Goal: Task Accomplishment & Management: Complete application form

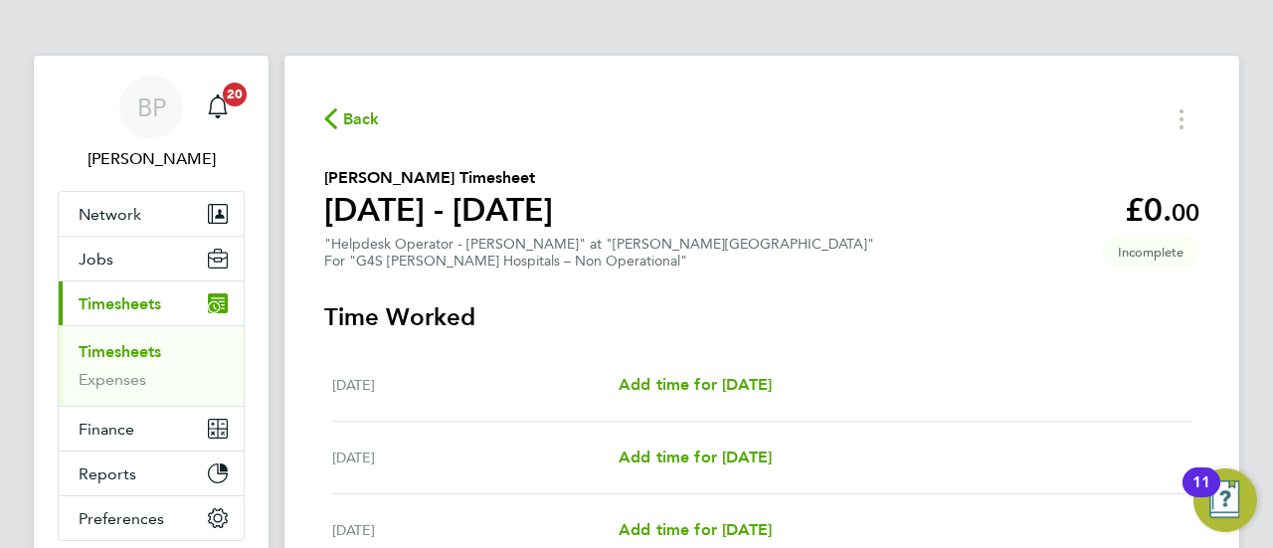
scroll to position [53, 0]
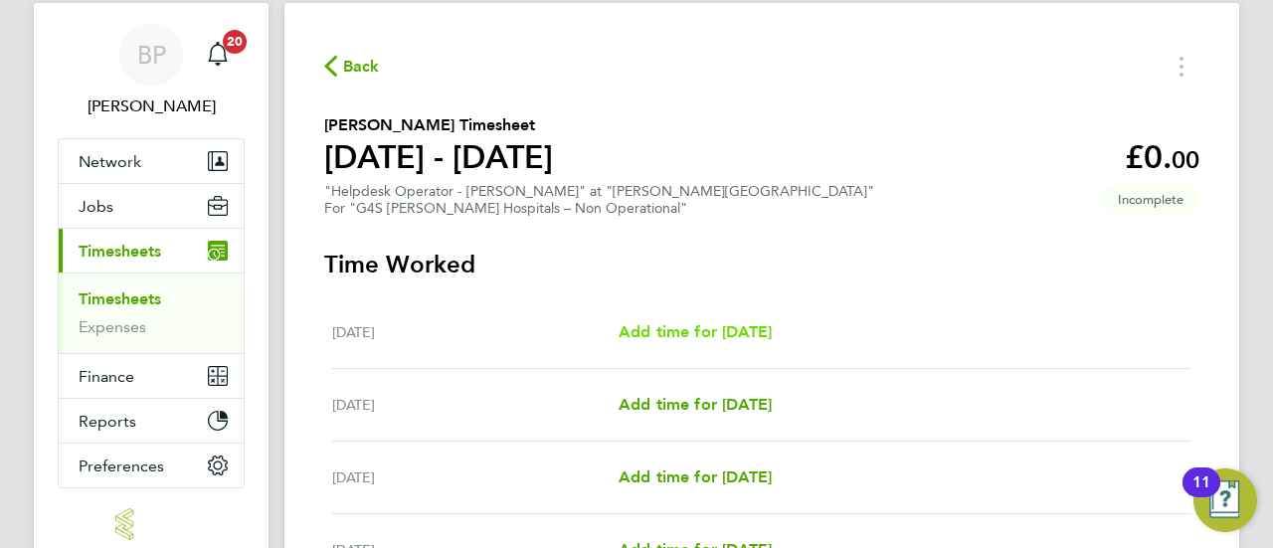
click at [699, 327] on span "Add time for [DATE]" at bounding box center [694, 331] width 153 height 19
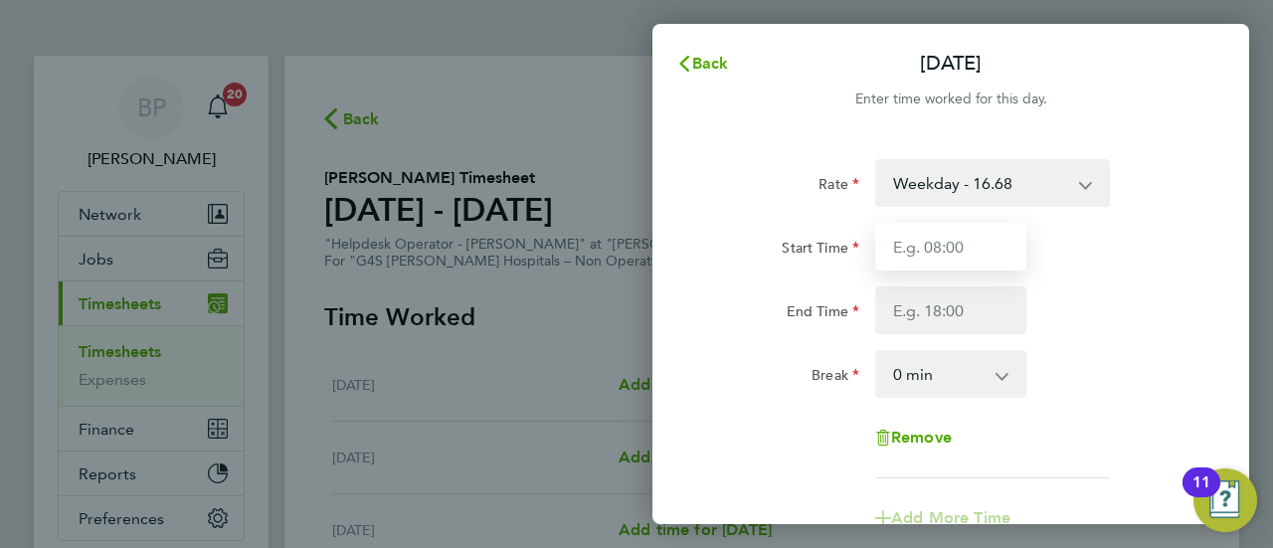
click at [964, 245] on input "Start Time" at bounding box center [950, 247] width 151 height 48
type input "0"
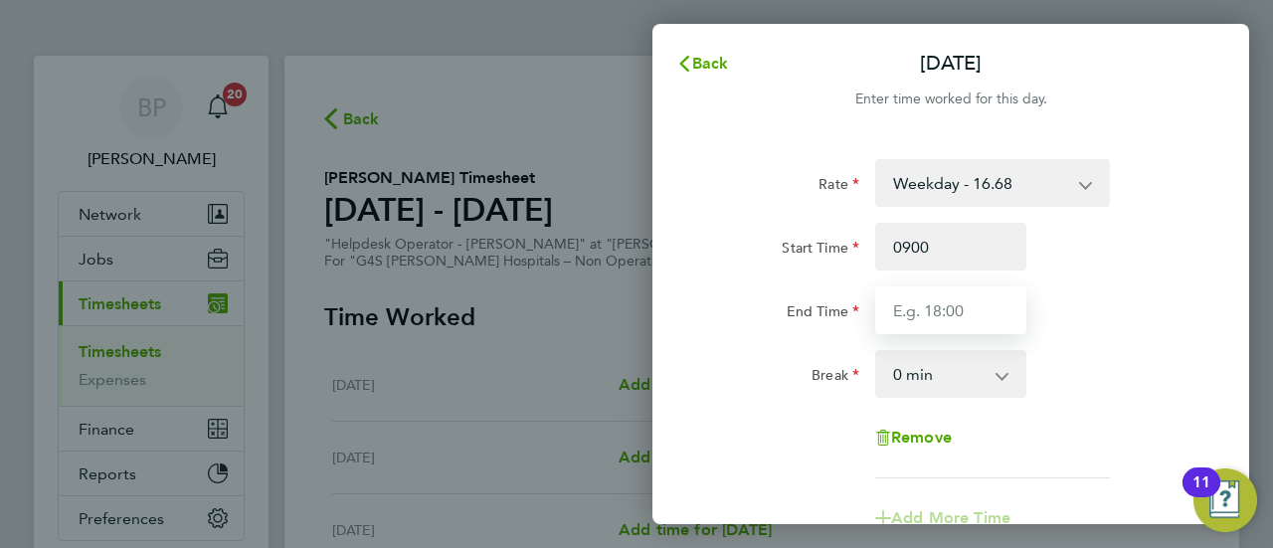
type input "09:00"
type input "17:30"
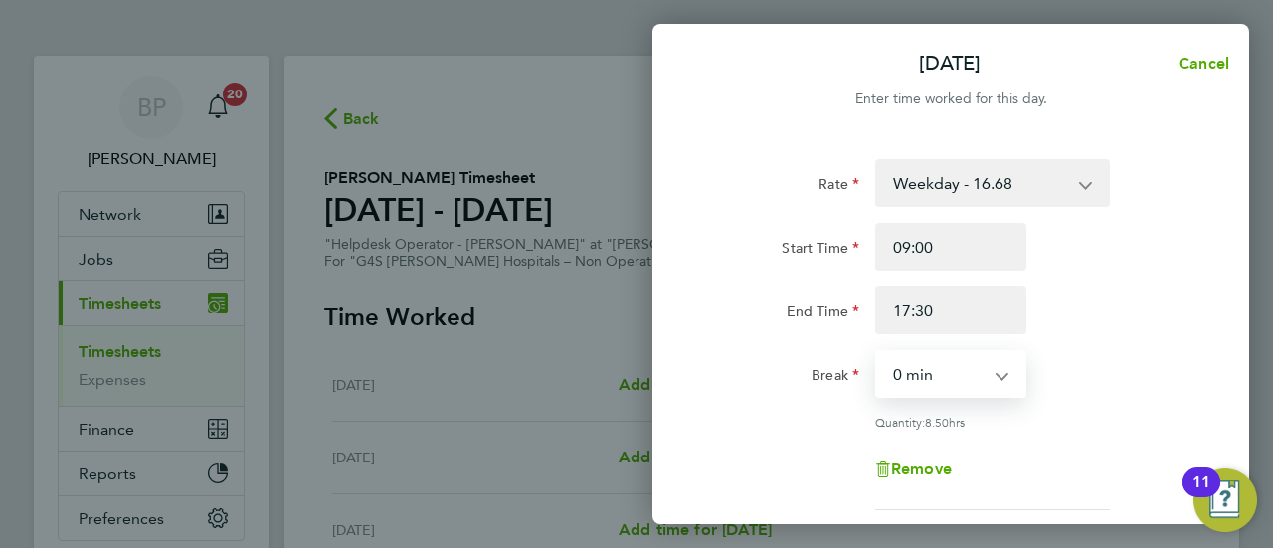
select select "30"
click at [1167, 298] on div "End Time 17:30" at bounding box center [950, 310] width 501 height 48
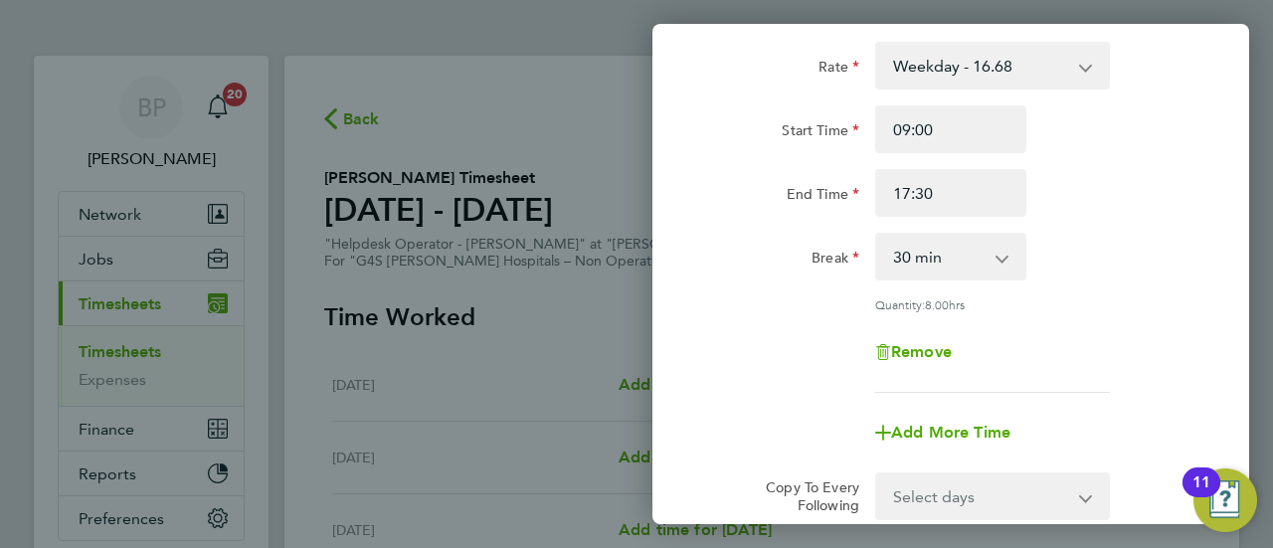
scroll to position [119, 0]
click at [958, 431] on span "Add More Time" at bounding box center [950, 430] width 119 height 19
select select "null"
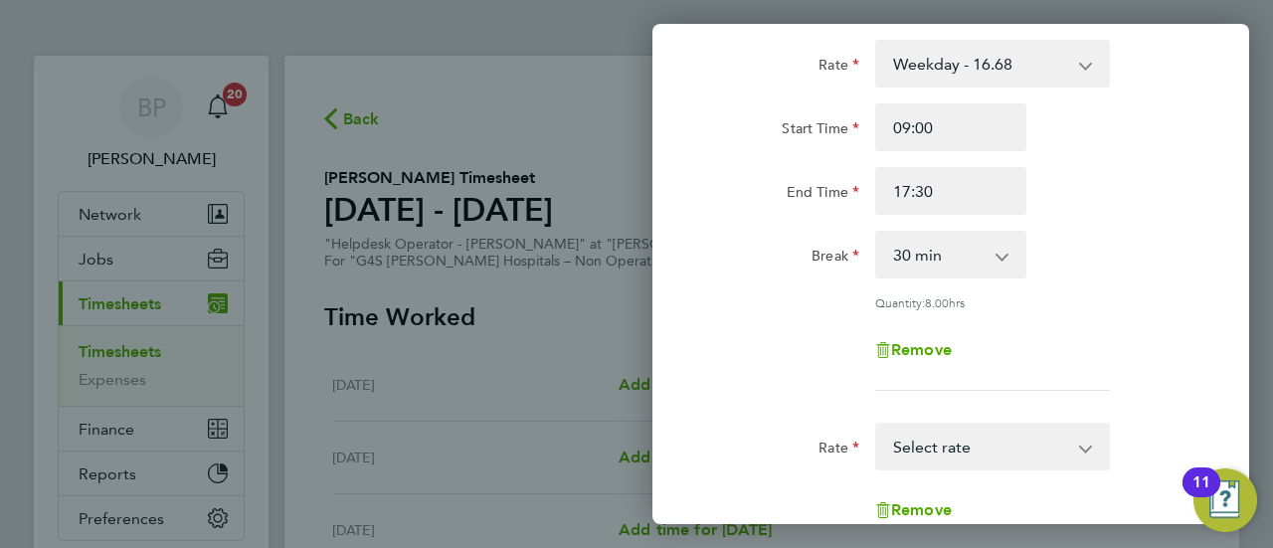
click at [1114, 318] on div "Rate Weekday - 16.68 x1.5 - 25.03 Bank Holiday - 20.49 Evening & Weekend - 20.4…" at bounding box center [950, 215] width 485 height 351
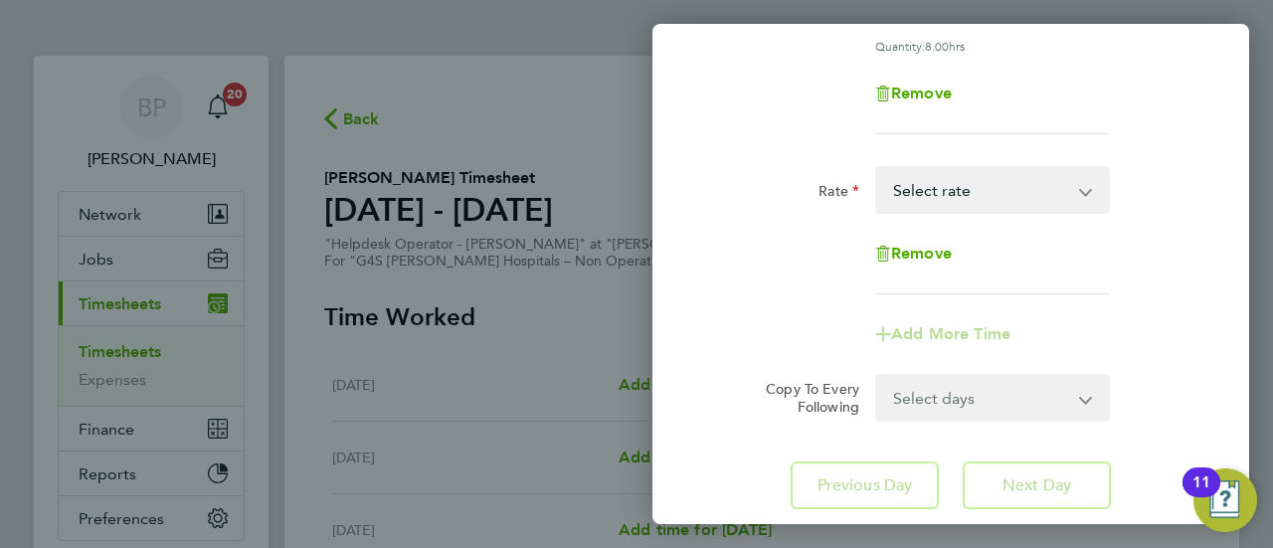
scroll to position [509, 0]
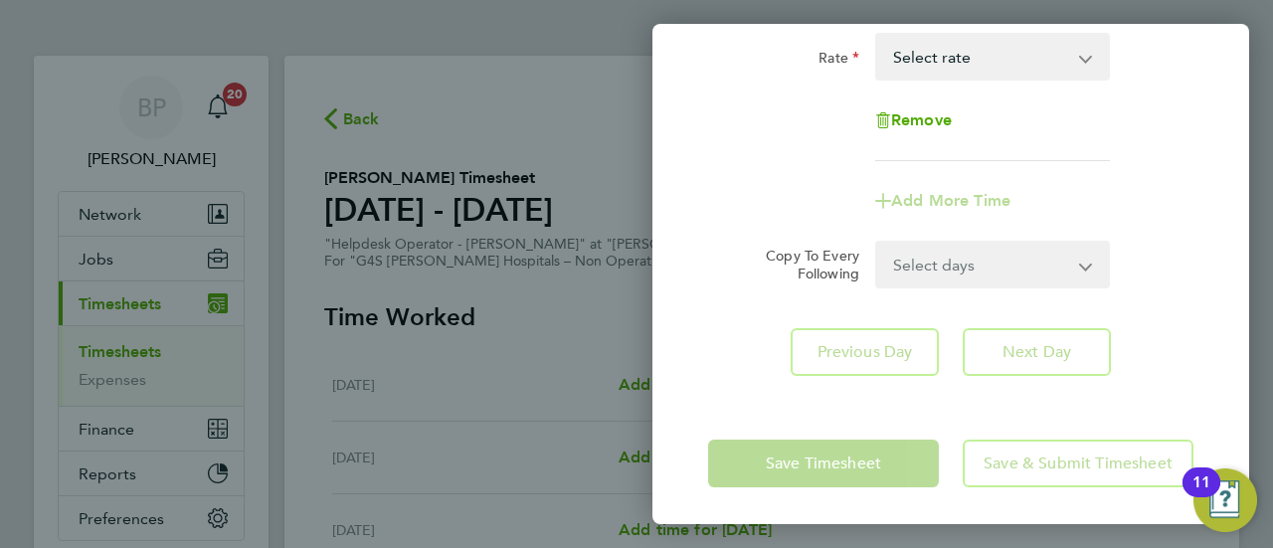
click at [985, 262] on select "Select days Day Weekday (Mon-Fri) Weekend (Sat-Sun) [DATE] [DATE] [DATE] [DATE]…" at bounding box center [981, 265] width 209 height 44
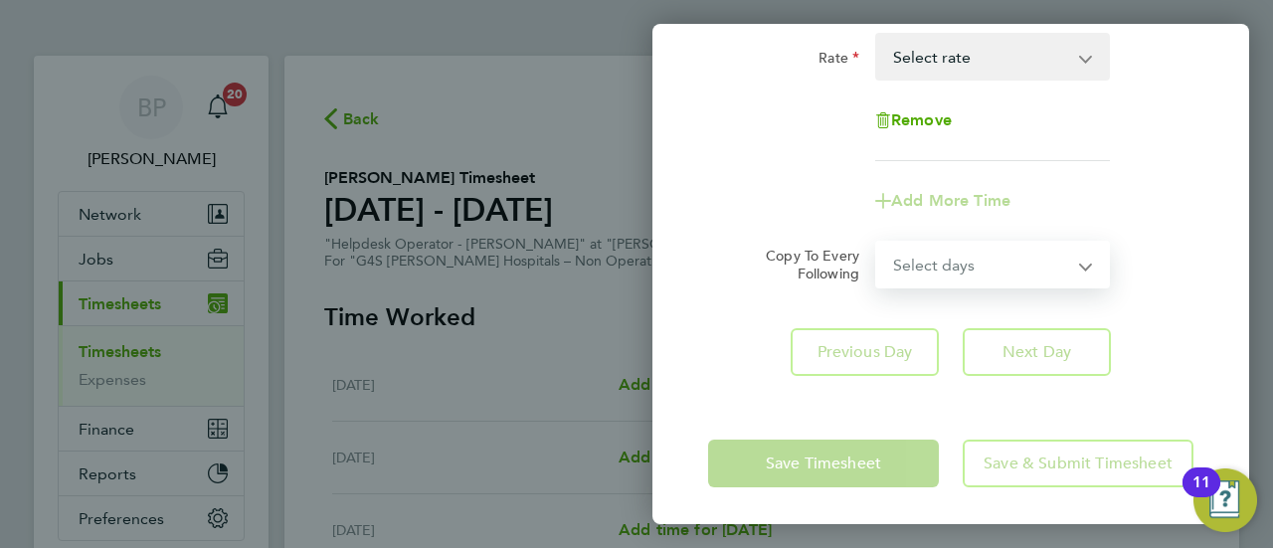
select select "WEEKDAY"
click at [877, 243] on select "Select days Day Weekday (Mon-Fri) Weekend (Sat-Sun) [DATE] [DATE] [DATE] [DATE]…" at bounding box center [981, 265] width 209 height 44
select select "[DATE]"
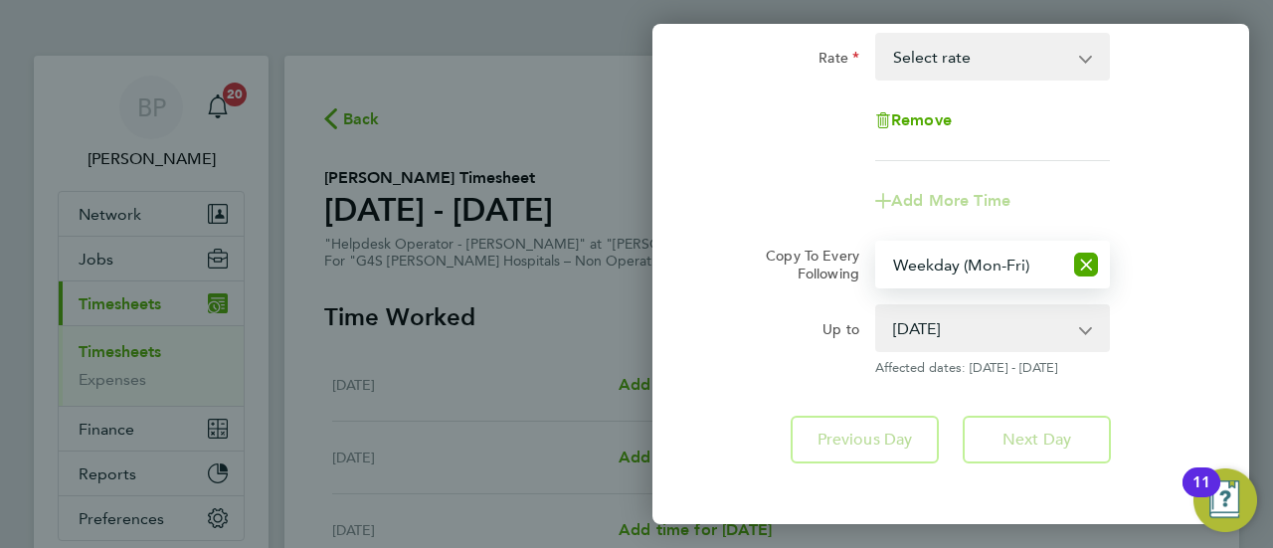
click at [1172, 206] on div "Add More Time" at bounding box center [950, 201] width 501 height 48
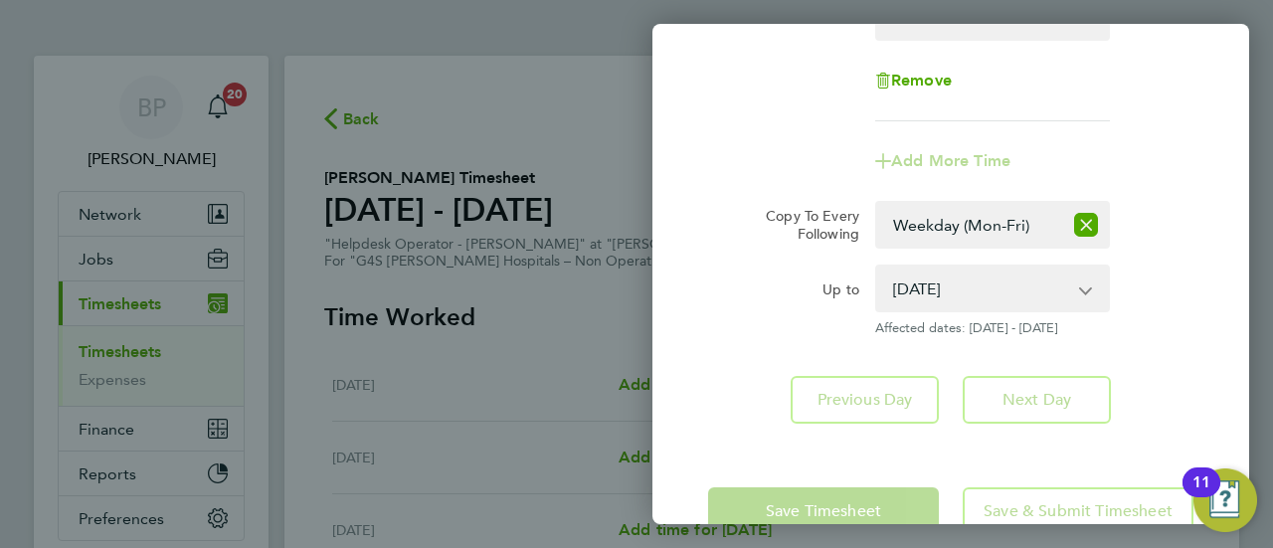
scroll to position [597, 0]
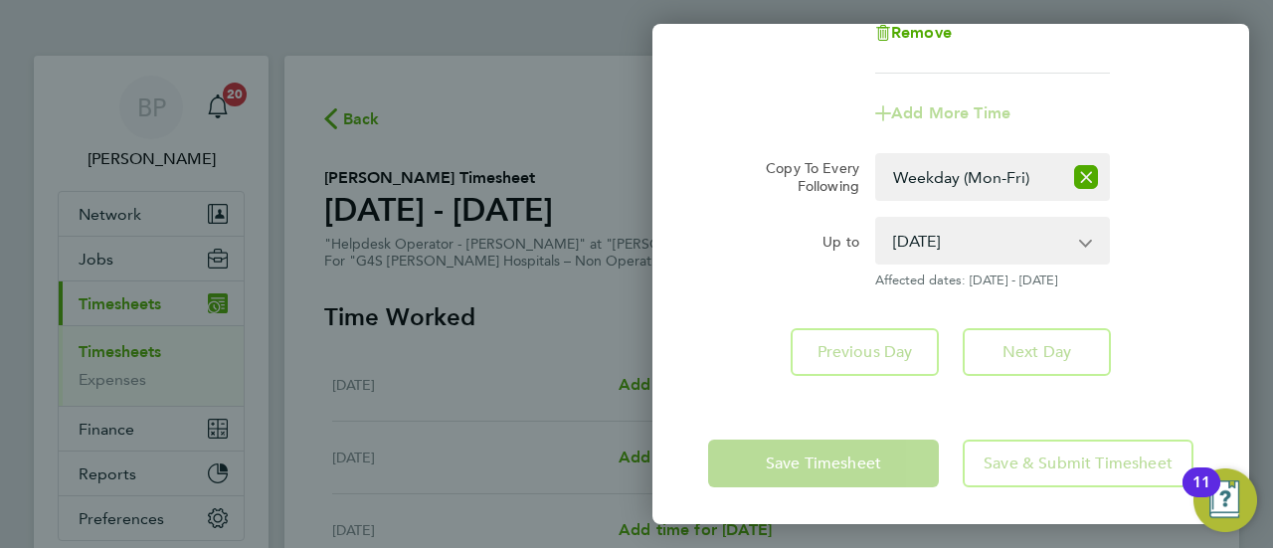
click at [1151, 192] on div "Copy To Every Following Select days Day Weekday (Mon-Fri) Weekend (Sat-Sun) [DA…" at bounding box center [950, 177] width 501 height 48
click at [941, 34] on span "Remove" at bounding box center [921, 32] width 61 height 19
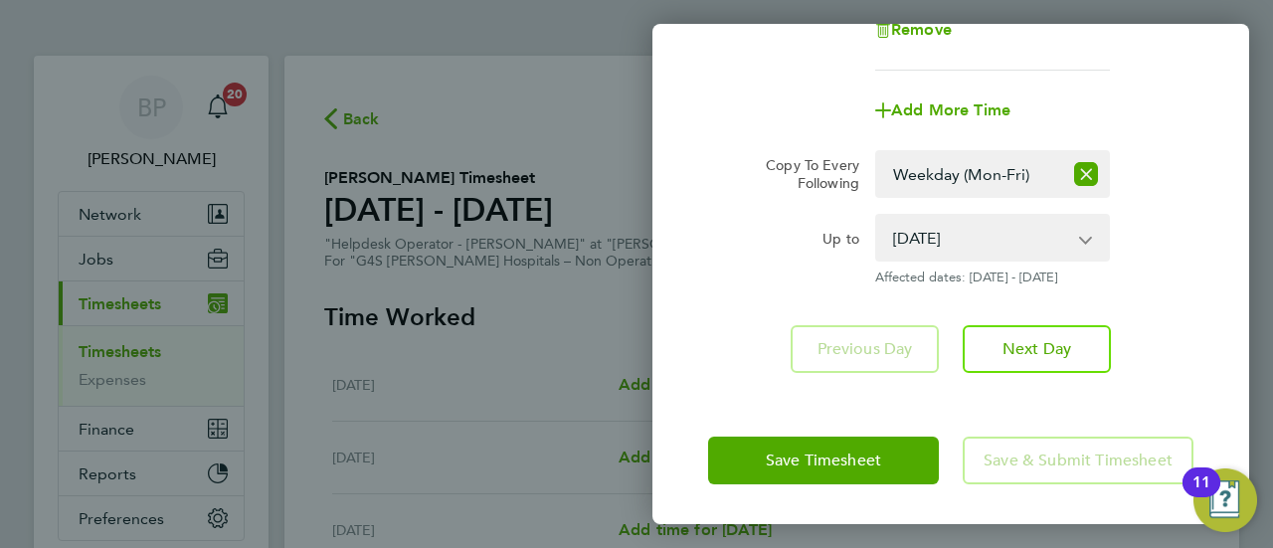
scroll to position [437, 0]
click at [684, 401] on div "Save Timesheet Save & Submit Timesheet" at bounding box center [950, 462] width 597 height 127
click at [1158, 276] on div "Up to [DATE] [DATE] [DATE] [DATE] [DATE] [DATE] Affected dates: [DATE] - [DATE]" at bounding box center [950, 252] width 501 height 72
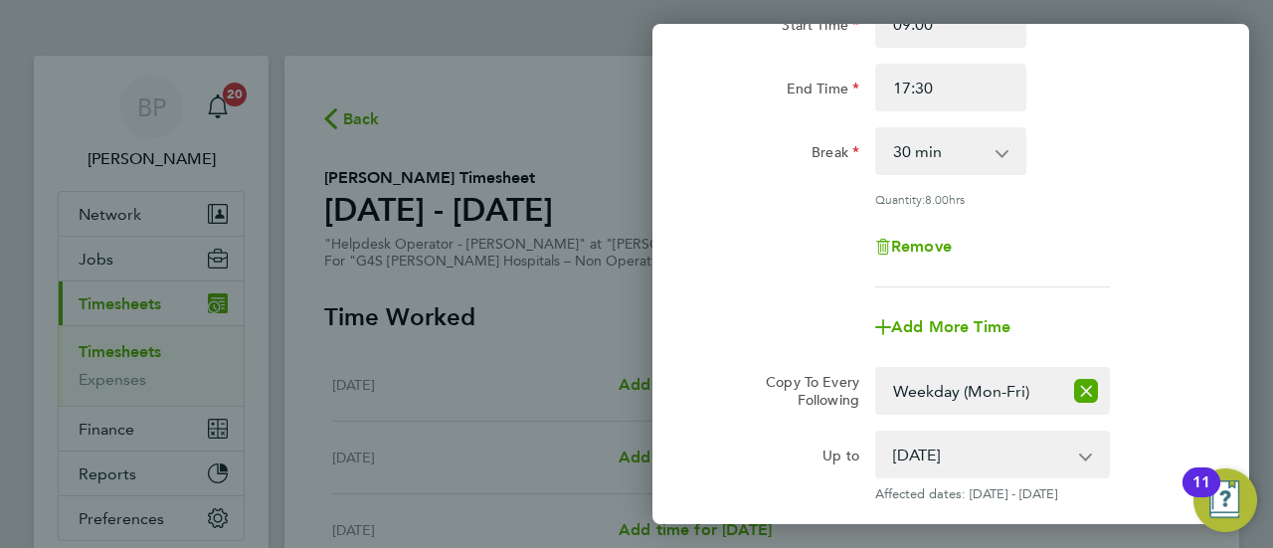
scroll to position [0, 0]
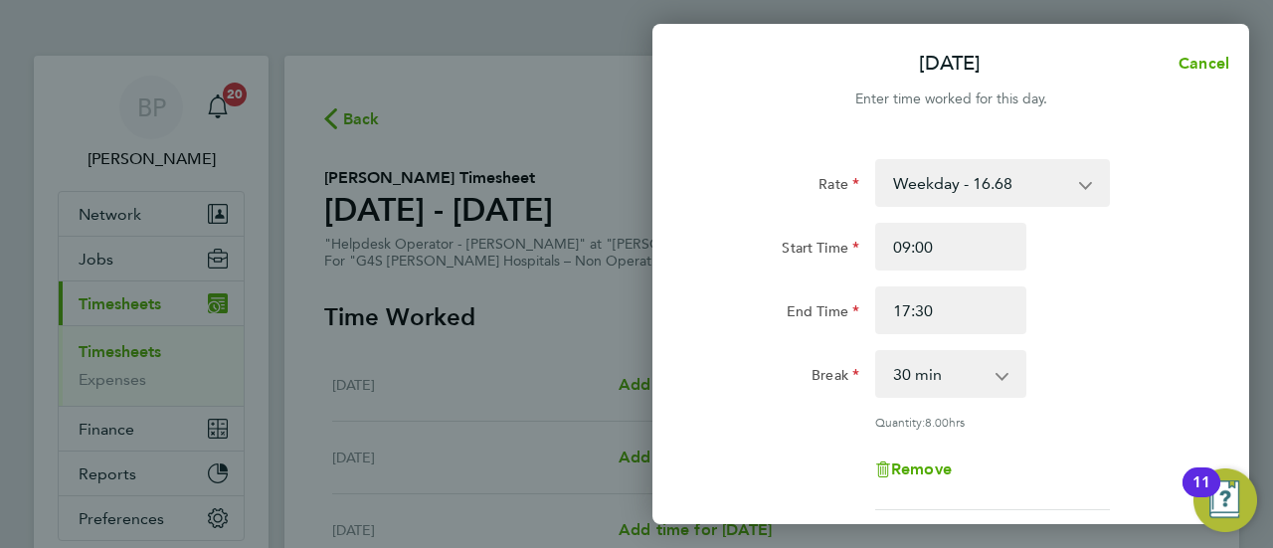
click at [1158, 276] on div "Start Time 09:00 End Time 17:30" at bounding box center [950, 278] width 501 height 111
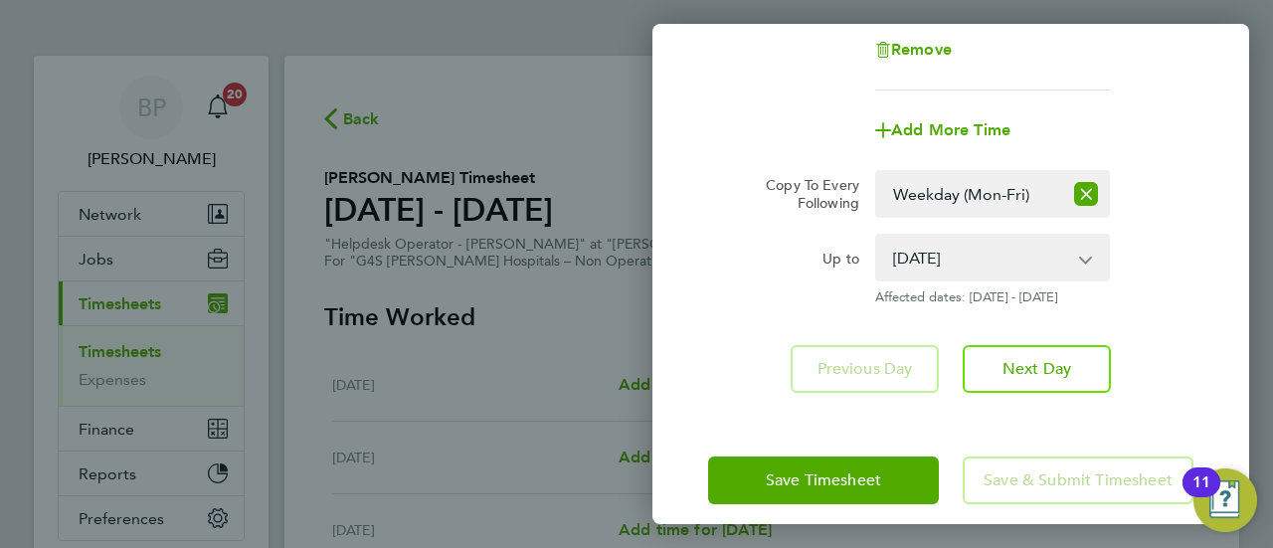
scroll to position [437, 0]
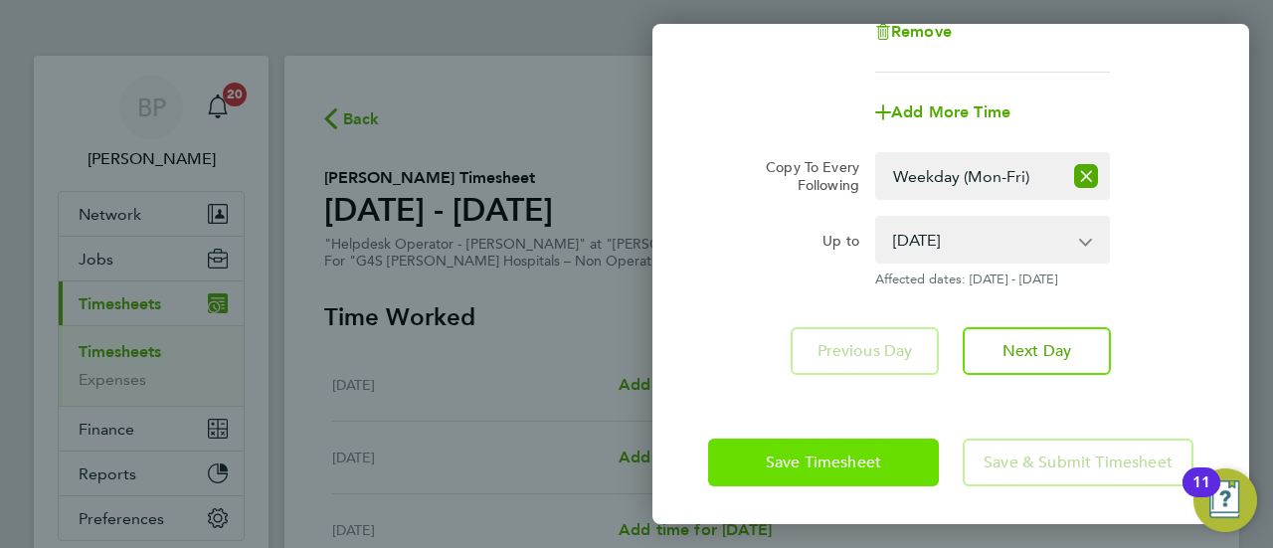
click at [845, 452] on span "Save Timesheet" at bounding box center [823, 462] width 115 height 20
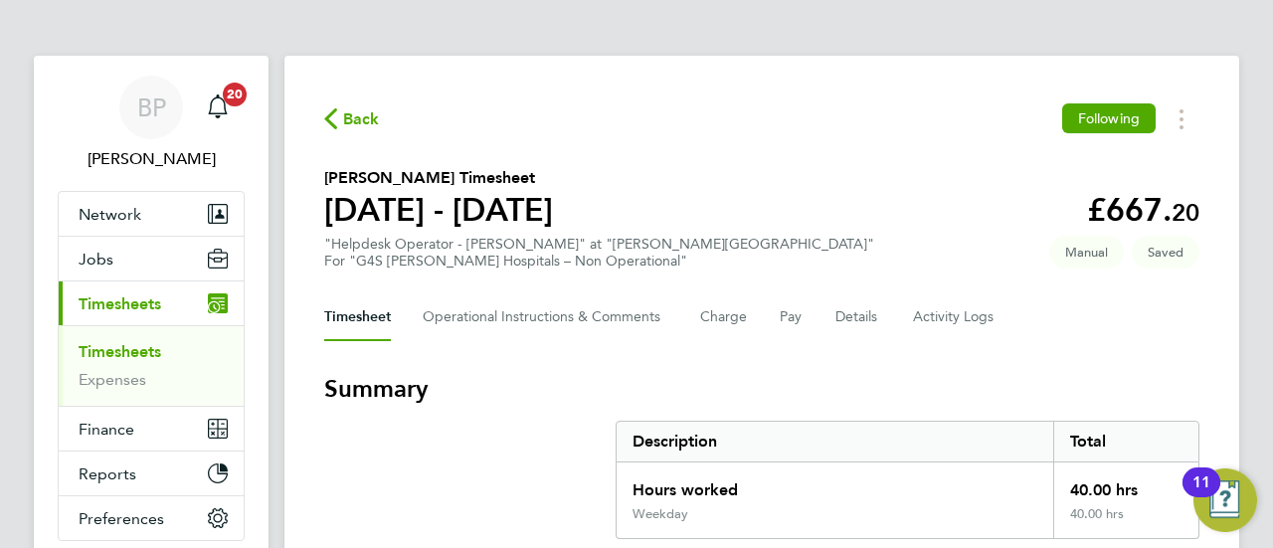
click at [820, 218] on section "[PERSON_NAME] Timesheet [DATE] - [DATE] £667. 20 "Helpdesk Operator - [PERSON_N…" at bounding box center [761, 217] width 875 height 103
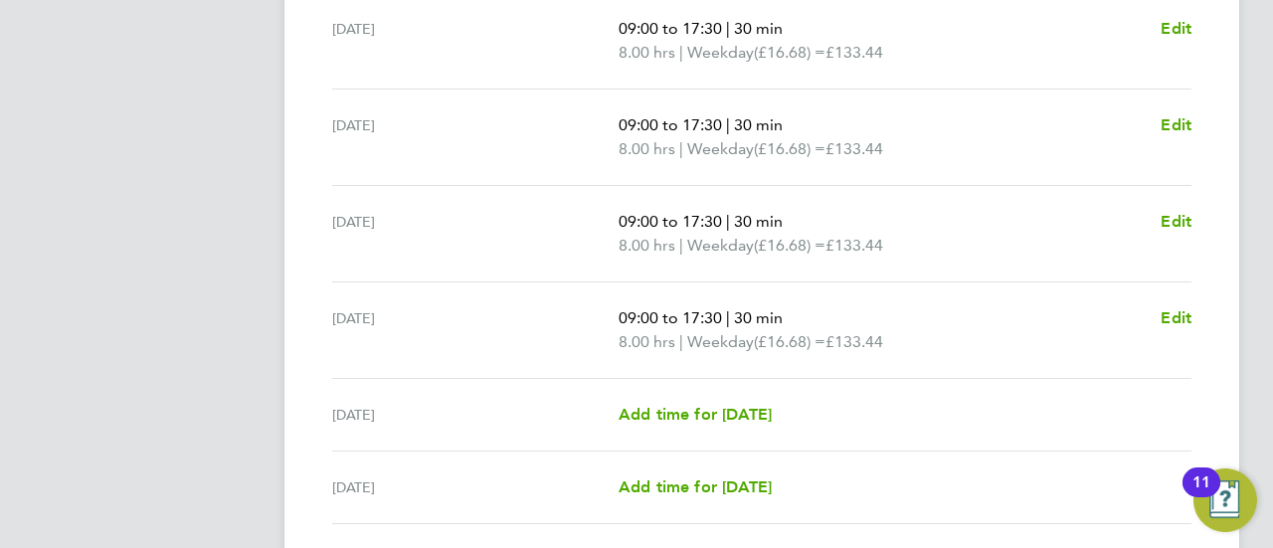
scroll to position [885, 0]
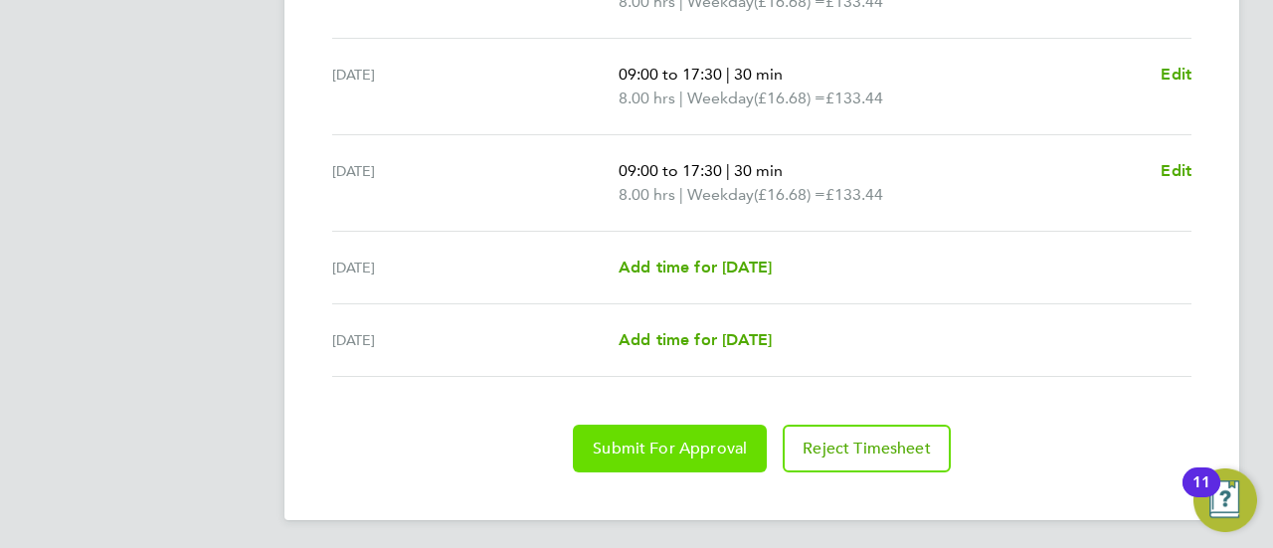
click at [671, 425] on button "Submit For Approval" at bounding box center [670, 449] width 194 height 48
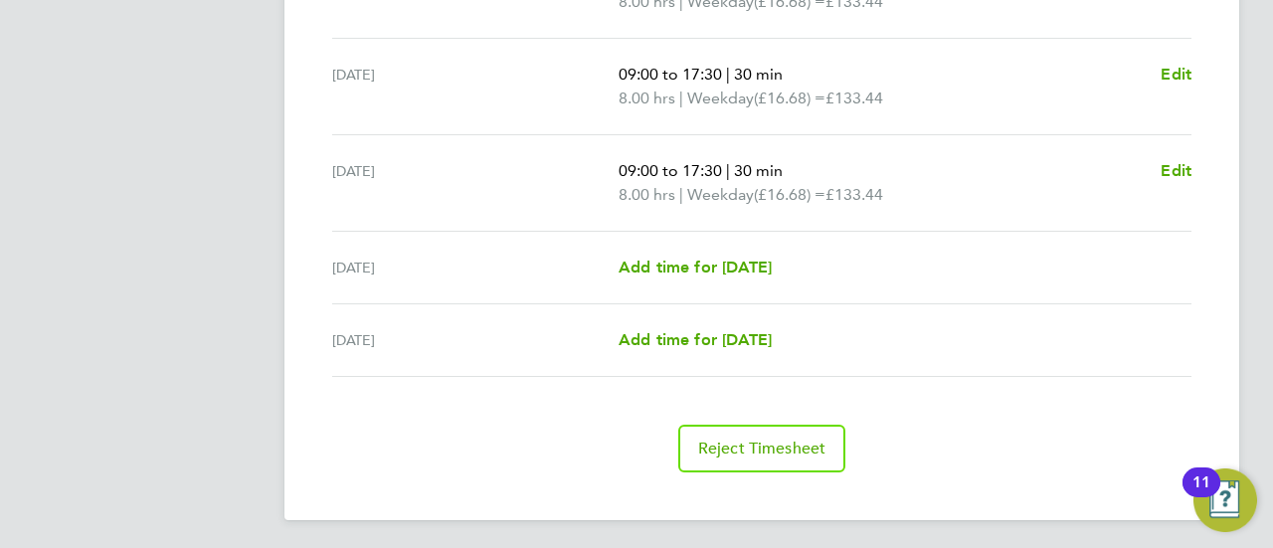
click at [424, 398] on section "Time Worked [DATE] 09:00 to 17:30 | 30 min 8.00 hrs | Weekday (£16.68) = £133.4…" at bounding box center [761, 87] width 875 height 771
